Goal: Task Accomplishment & Management: Use online tool/utility

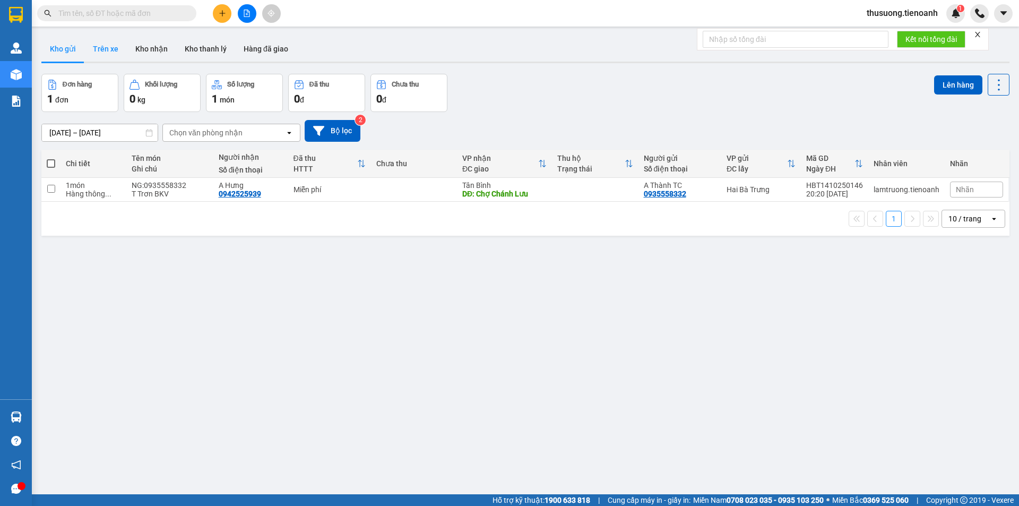
click at [111, 49] on button "Trên xe" at bounding box center [105, 48] width 42 height 25
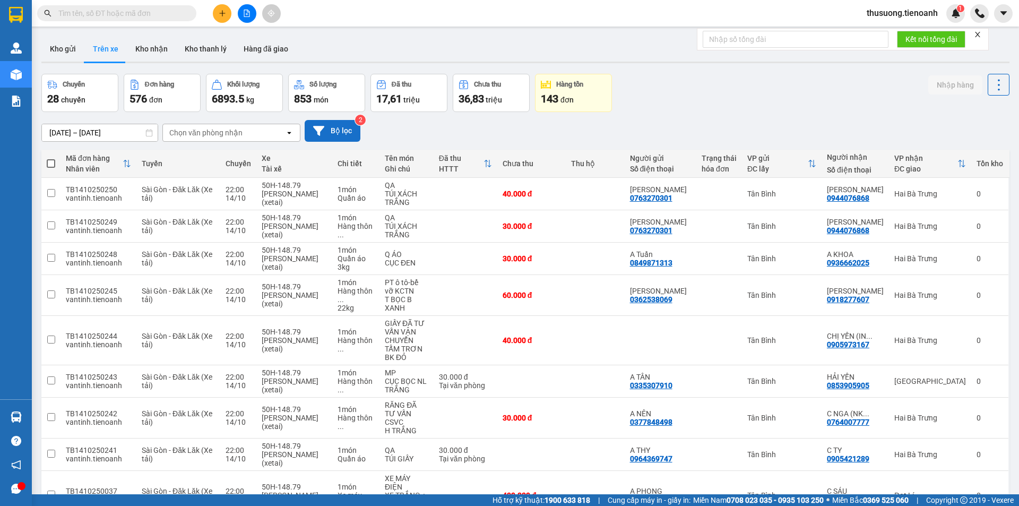
click at [333, 135] on button "Bộ lọc" at bounding box center [333, 131] width 56 height 22
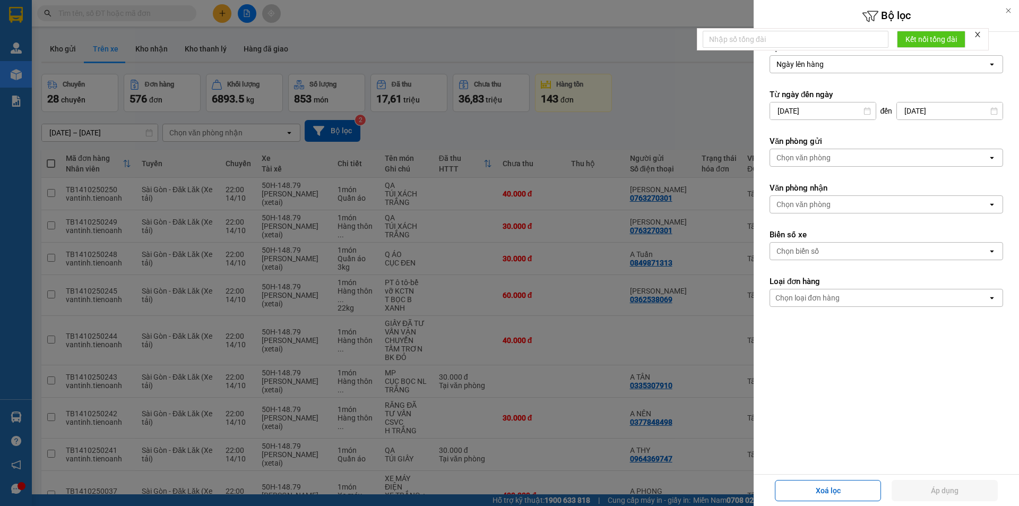
click at [832, 206] on div "Chọn văn phòng" at bounding box center [879, 204] width 218 height 17
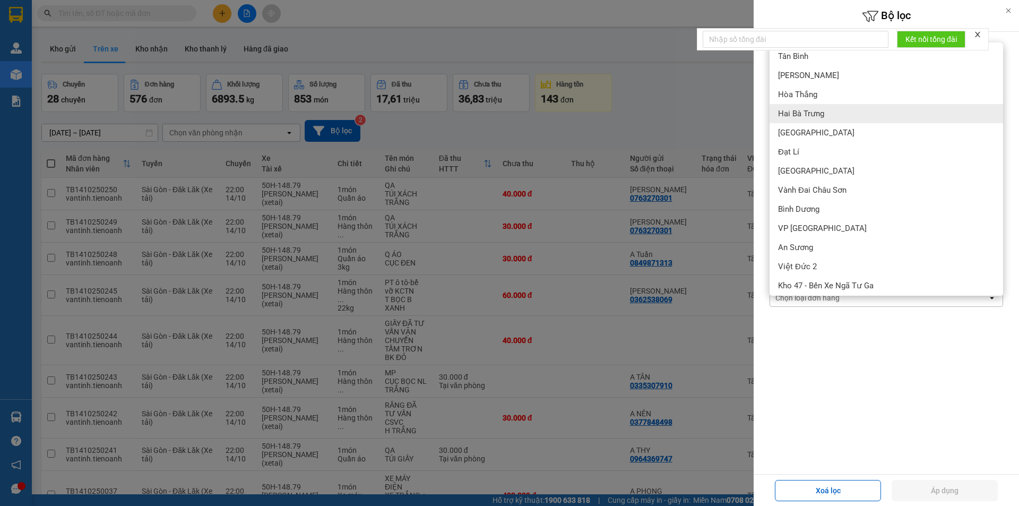
click at [810, 119] on div "Hai Bà Trưng" at bounding box center [887, 113] width 234 height 19
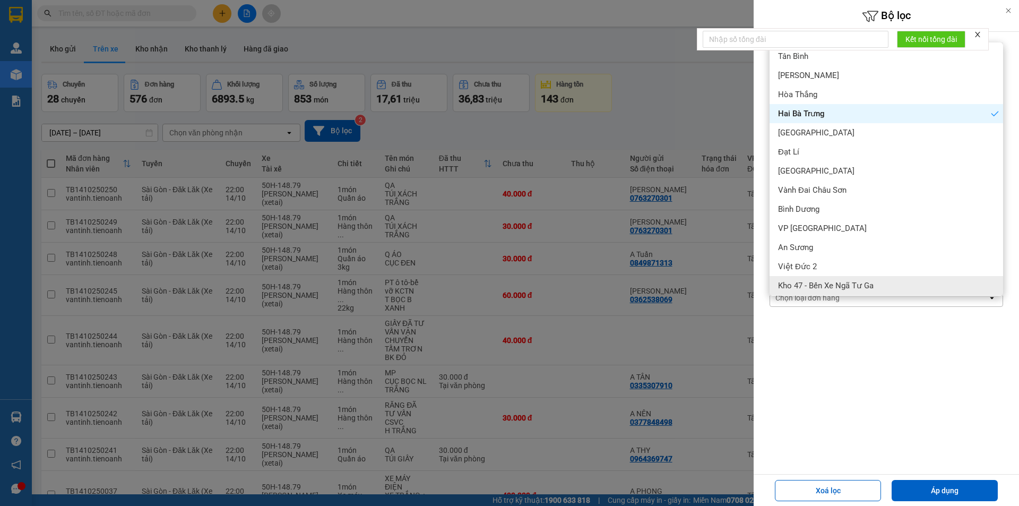
click at [804, 369] on form "Lọc theo Ngày lên hàng open Từ ngày đến [DATE] Press the down arrow key to inte…" at bounding box center [887, 222] width 234 height 360
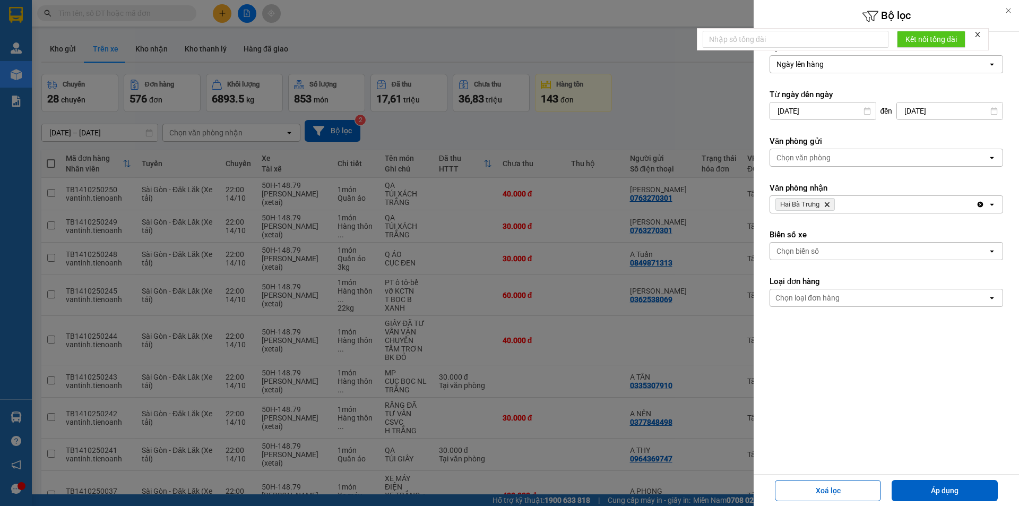
click at [818, 298] on div "Chọn loại đơn hàng" at bounding box center [807, 297] width 64 height 11
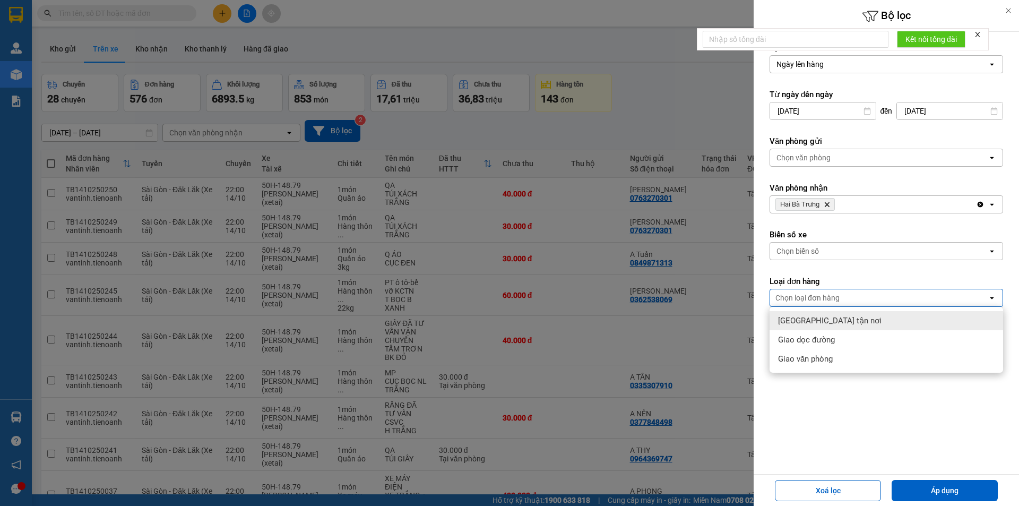
click at [819, 323] on span "[GEOGRAPHIC_DATA] tận nơi" at bounding box center [829, 320] width 103 height 11
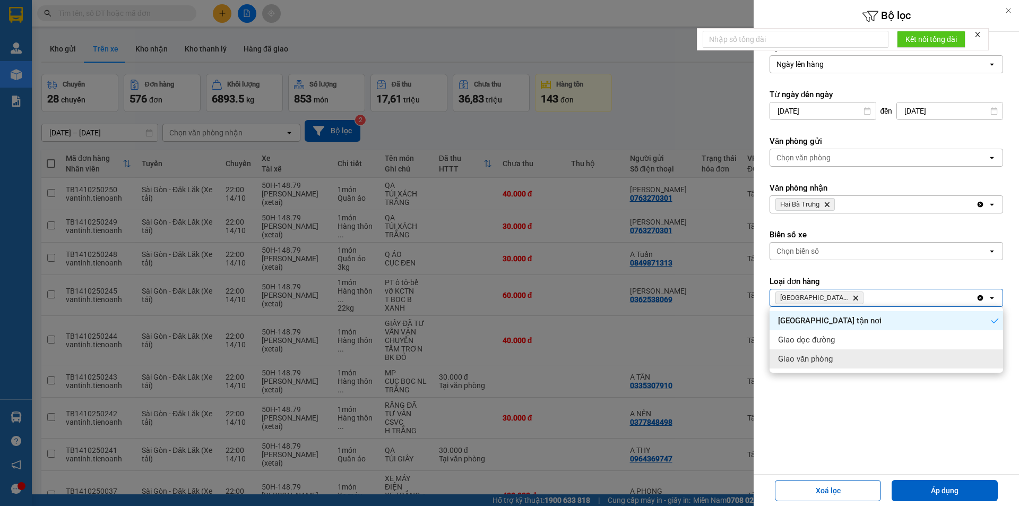
click at [844, 406] on div "Lọc theo Ngày lên hàng open Từ ngày đến [DATE] Press the down arrow key to inte…" at bounding box center [886, 222] width 265 height 381
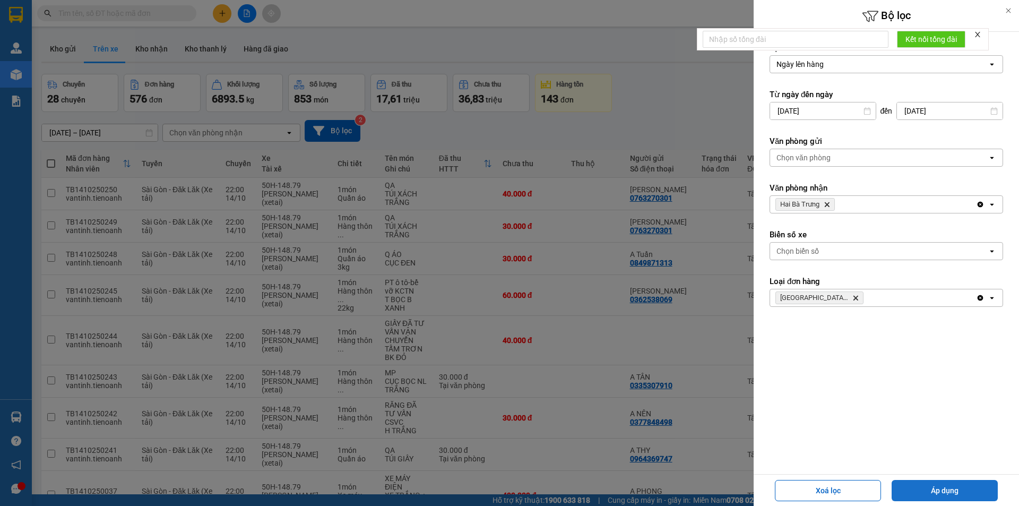
click at [923, 493] on button "Áp dụng" at bounding box center [945, 490] width 106 height 21
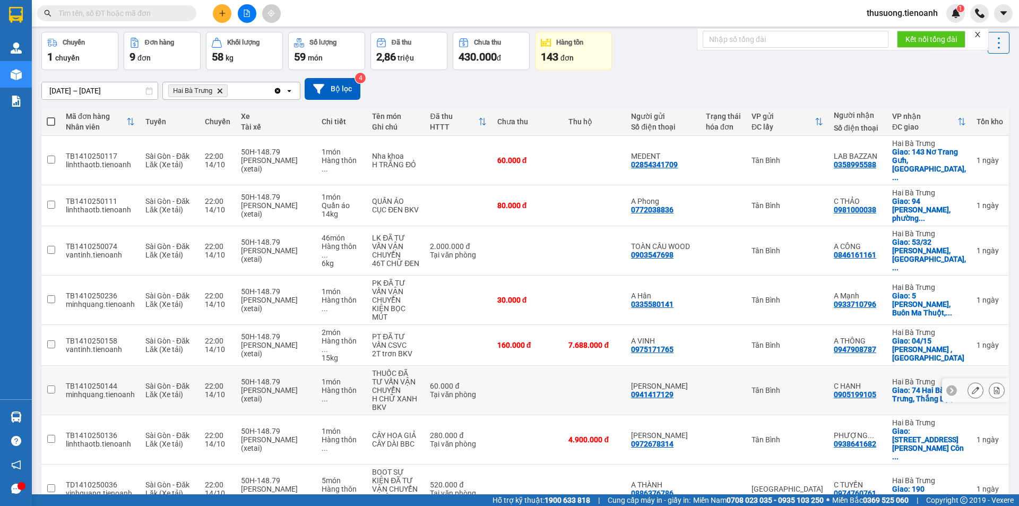
scroll to position [78, 0]
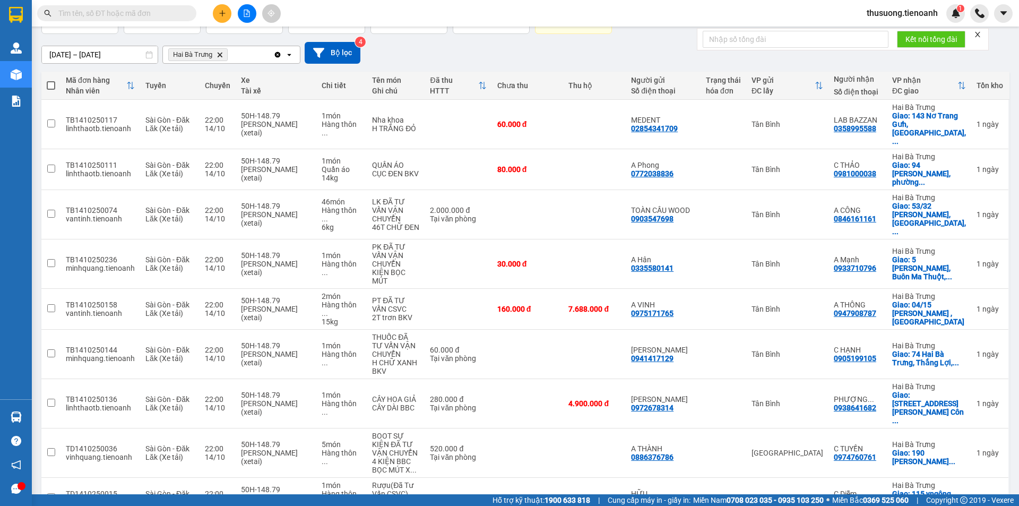
click at [974, 451] on div "100 / trang" at bounding box center [966, 444] width 64 height 19
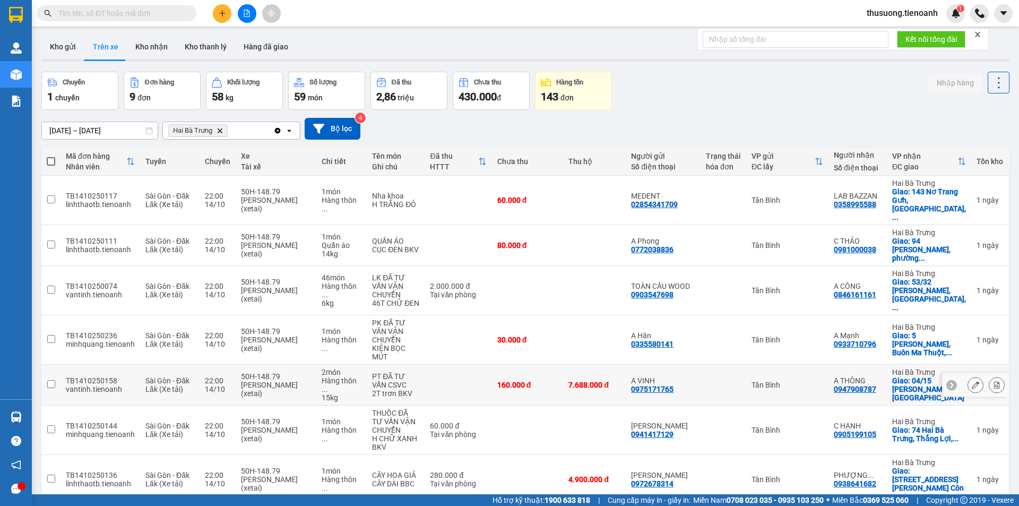
scroll to position [0, 0]
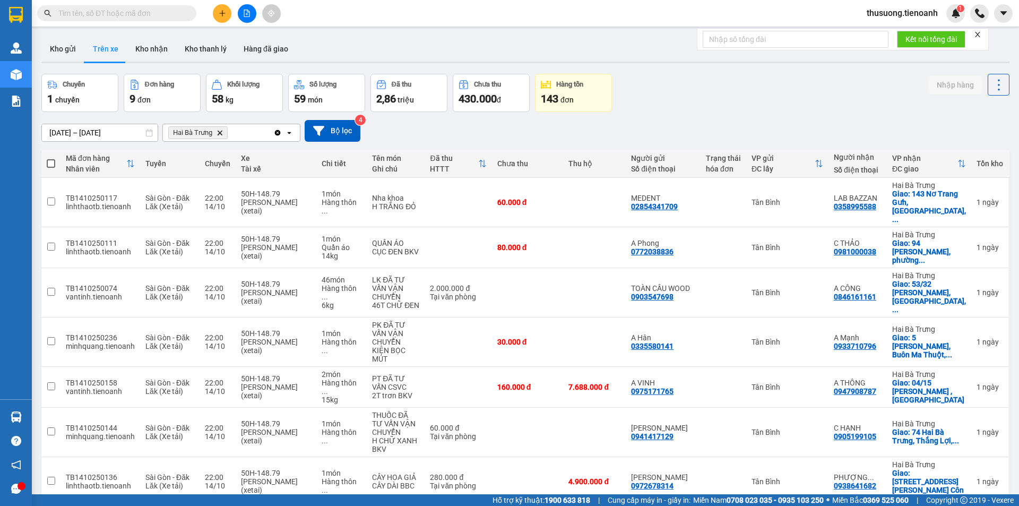
click at [51, 163] on span at bounding box center [51, 163] width 8 height 8
click at [51, 158] on input "checkbox" at bounding box center [51, 158] width 0 height 0
checkbox input "true"
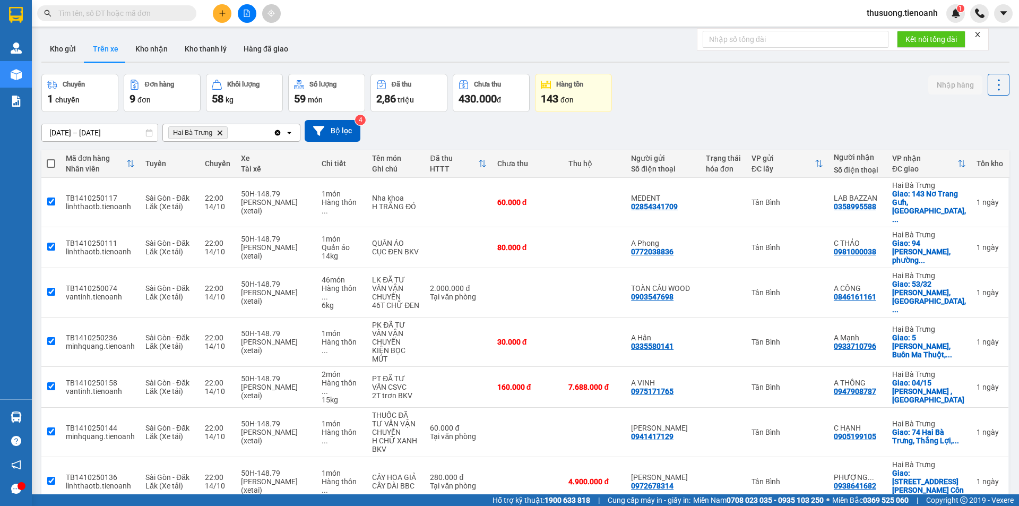
checkbox input "true"
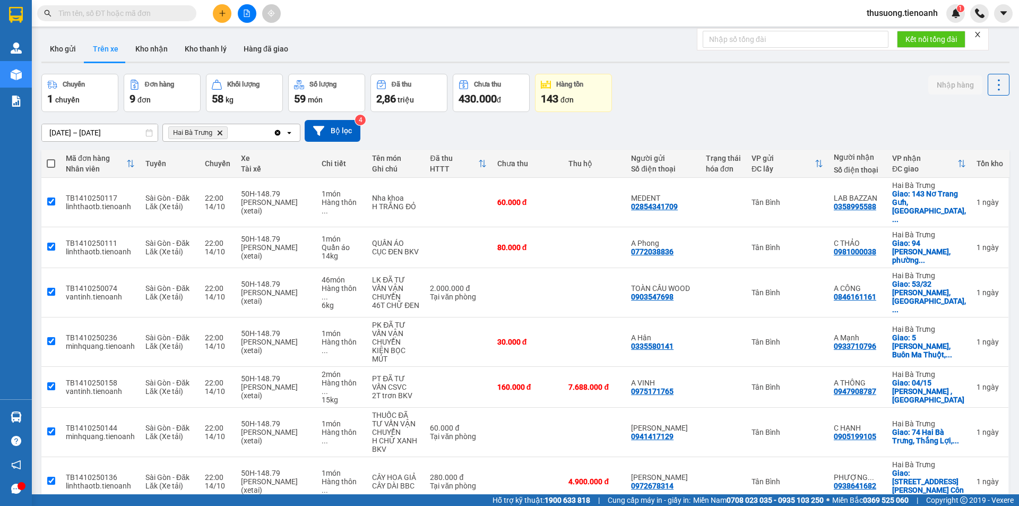
checkbox input "true"
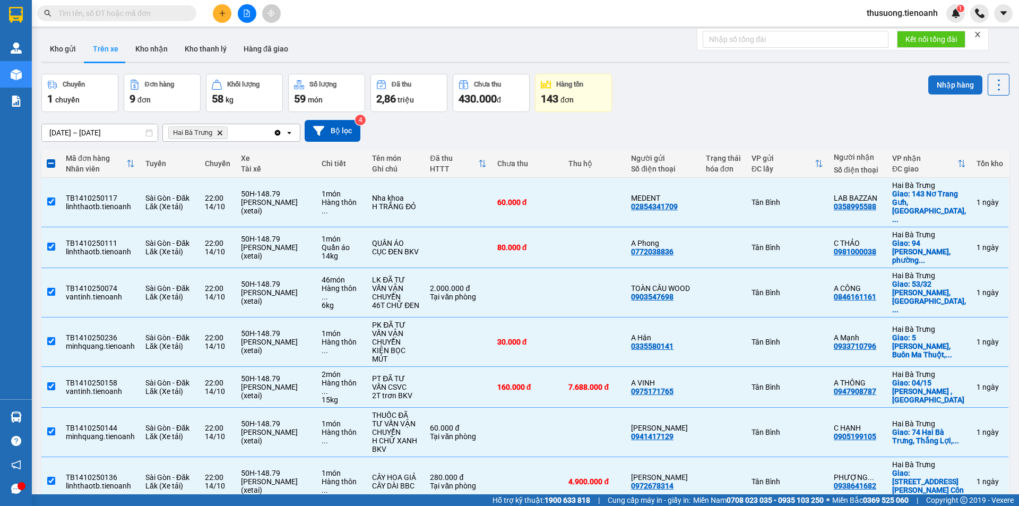
click at [939, 84] on button "Nhập hàng" at bounding box center [955, 84] width 54 height 19
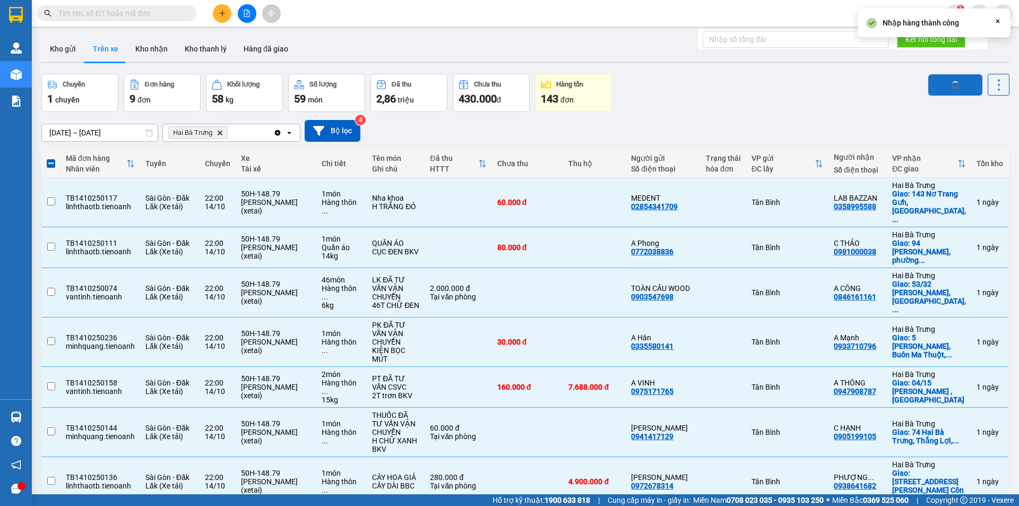
checkbox input "false"
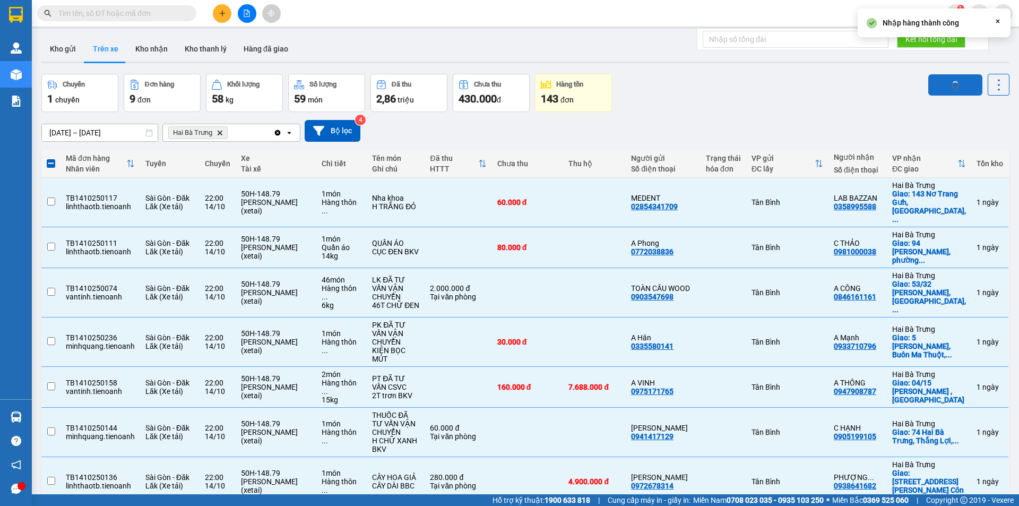
checkbox input "false"
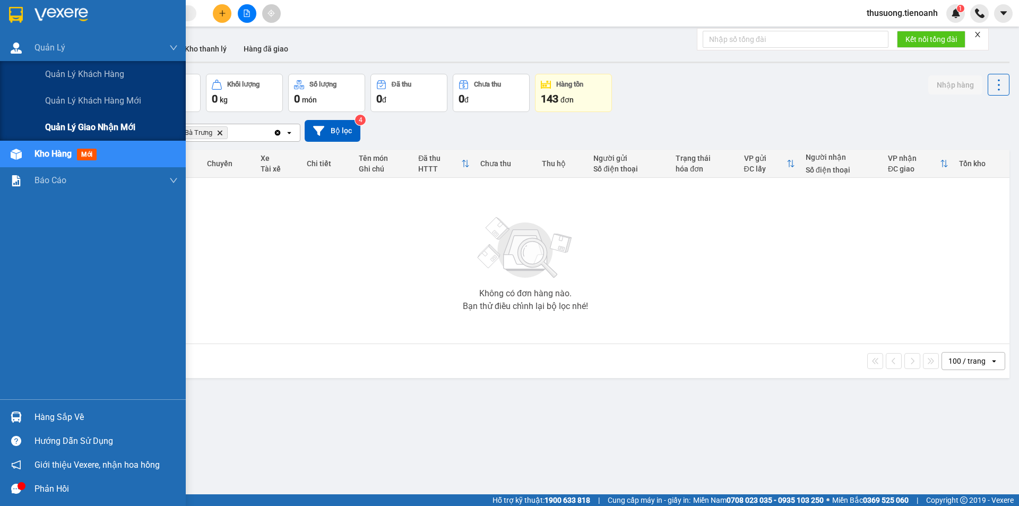
click at [73, 123] on span "Quản lý giao nhận mới" at bounding box center [90, 126] width 90 height 13
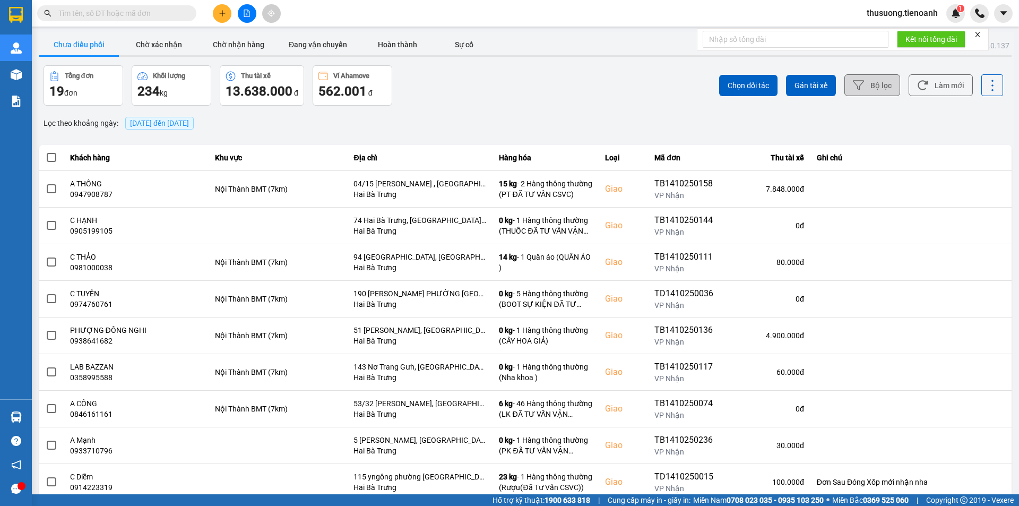
click at [853, 87] on icon at bounding box center [858, 85] width 11 height 11
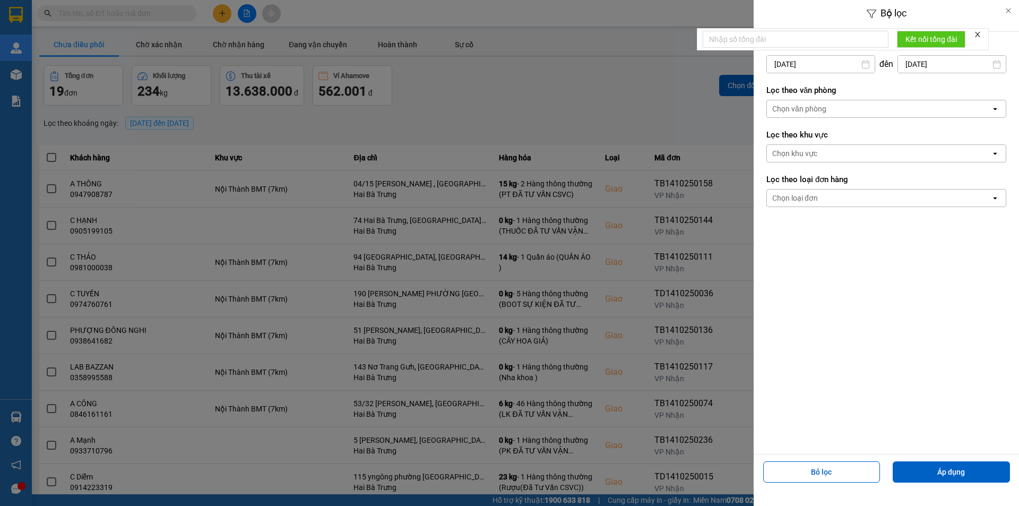
click at [809, 110] on div "Chọn văn phòng" at bounding box center [799, 108] width 54 height 11
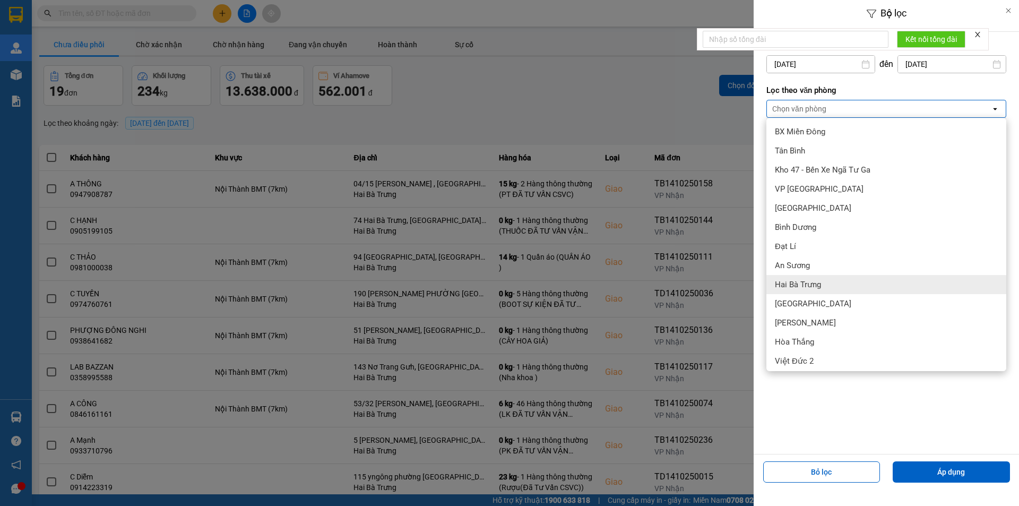
drag, startPoint x: 789, startPoint y: 280, endPoint x: 752, endPoint y: 231, distance: 61.8
click at [789, 280] on span "Hai Bà Trưng" at bounding box center [798, 284] width 46 height 11
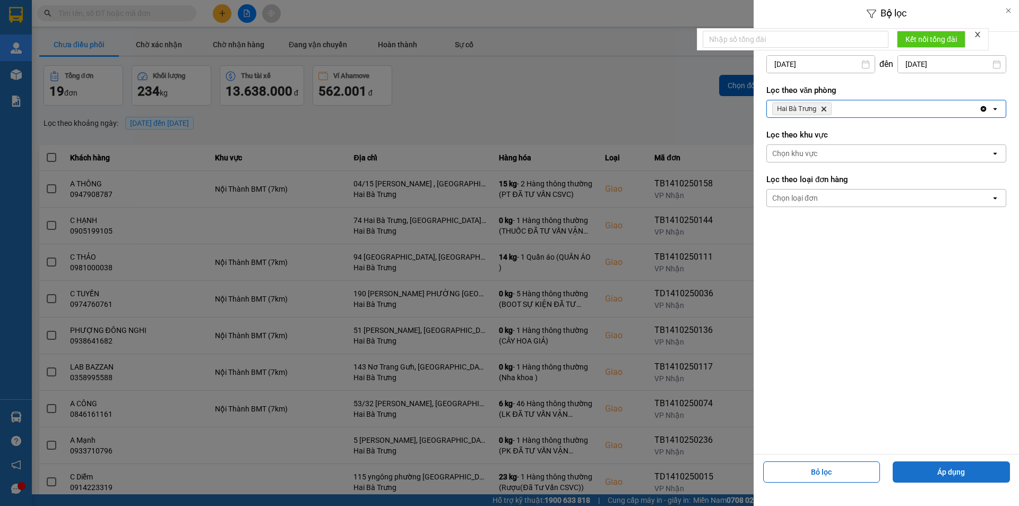
click at [968, 471] on button "Áp dụng" at bounding box center [951, 471] width 117 height 21
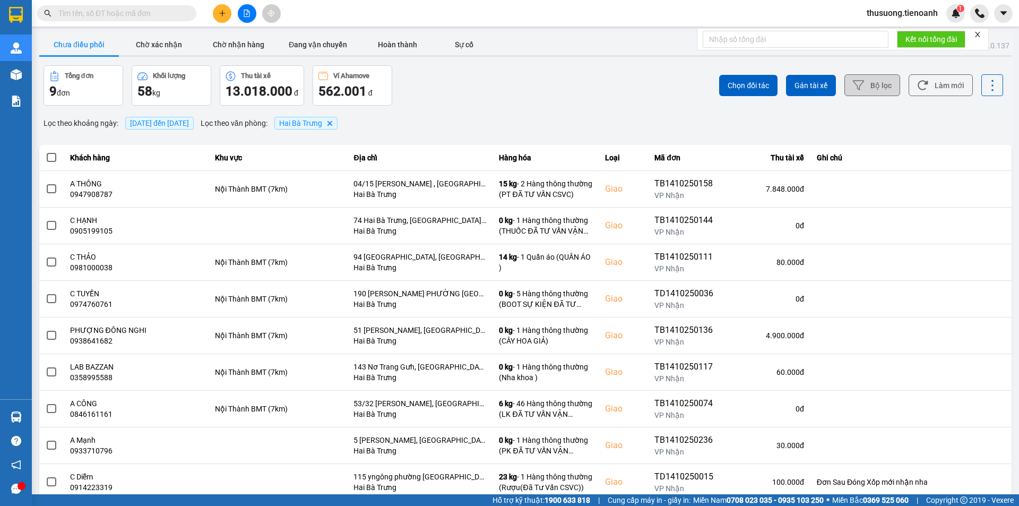
scroll to position [31, 0]
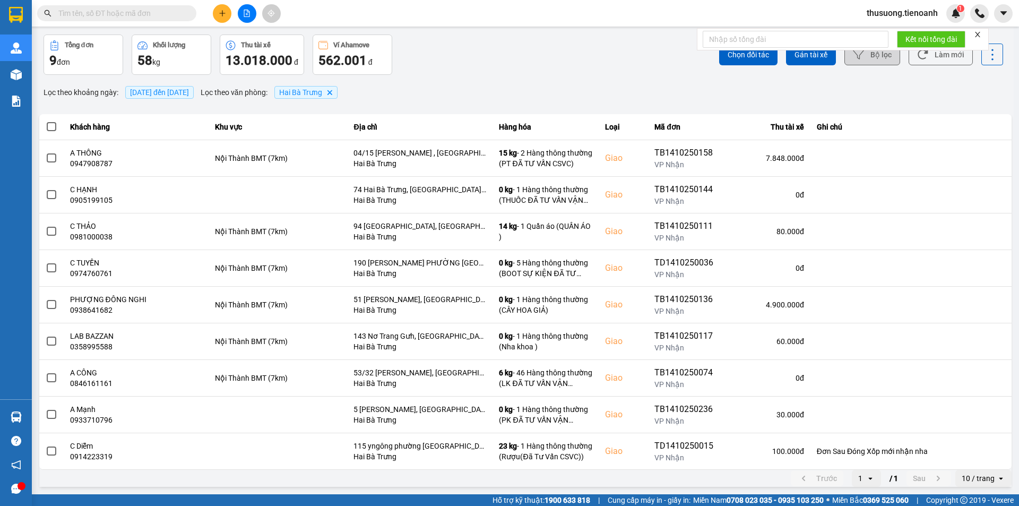
click at [997, 480] on icon "open" at bounding box center [1001, 478] width 8 height 8
click at [983, 454] on div "100 / trang" at bounding box center [975, 455] width 39 height 11
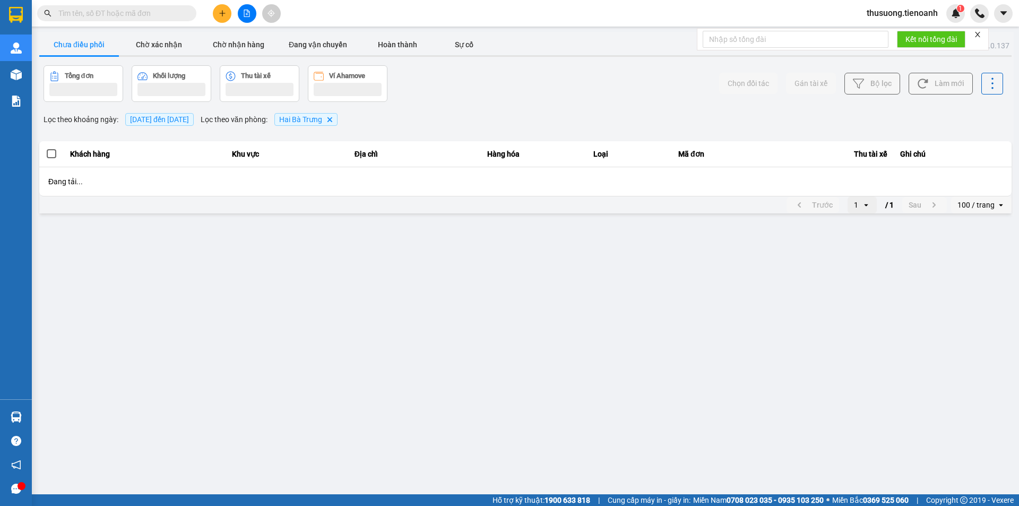
scroll to position [0, 0]
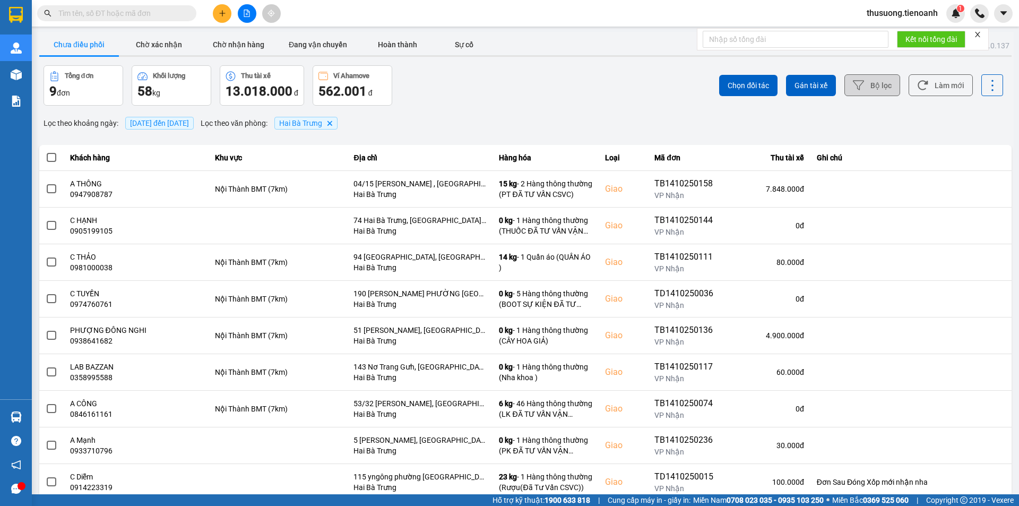
click at [50, 156] on span at bounding box center [52, 158] width 10 height 10
click at [46, 152] on input "checkbox" at bounding box center [46, 152] width 0 height 0
click at [809, 88] on span "Gán tài xế" at bounding box center [810, 85] width 33 height 11
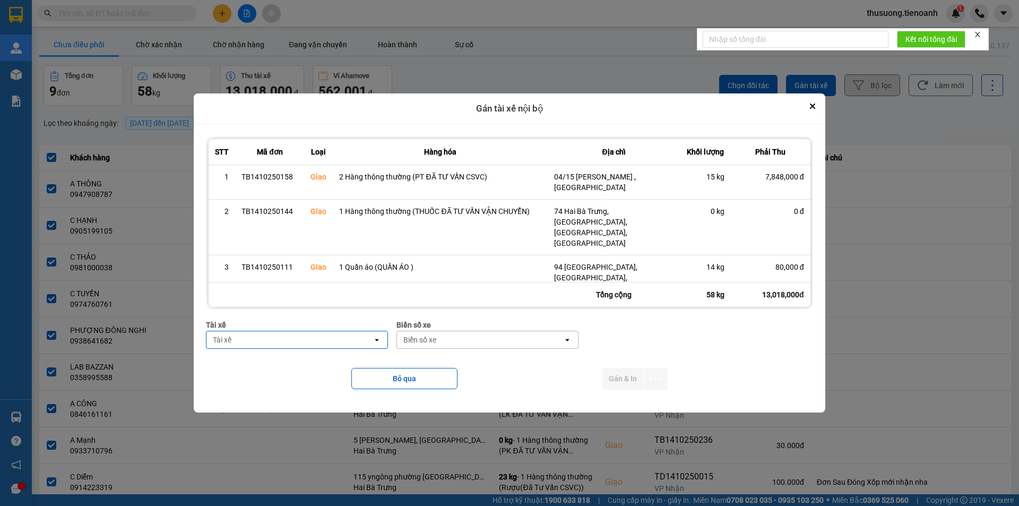
click at [256, 345] on div "Tài xế" at bounding box center [289, 339] width 166 height 17
type input "su"
click at [291, 365] on span "0935828484 - [PERSON_NAME]" at bounding box center [268, 362] width 110 height 11
click at [628, 384] on button "Gán & In" at bounding box center [622, 379] width 41 height 22
